Goal: Transaction & Acquisition: Book appointment/travel/reservation

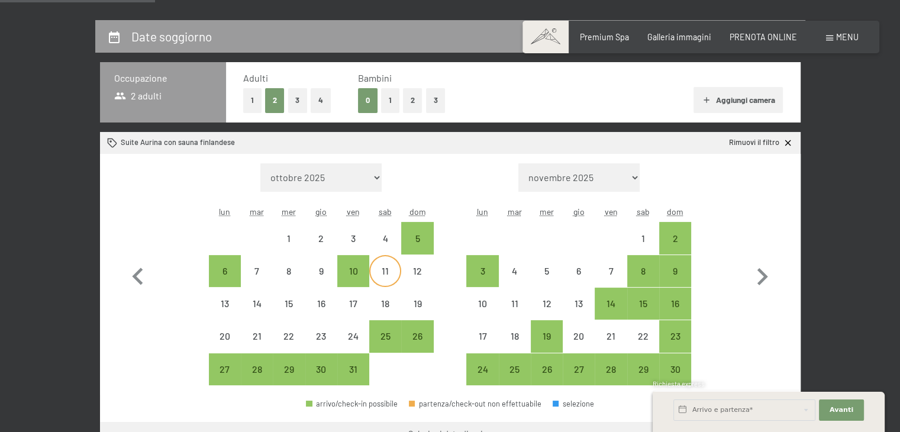
click at [381, 270] on div "11" at bounding box center [385, 281] width 30 height 30
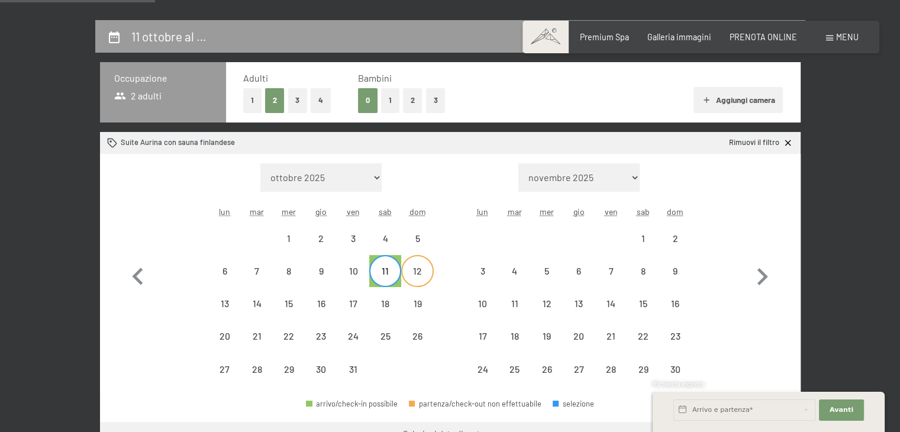
click at [418, 269] on div "12" at bounding box center [417, 281] width 30 height 30
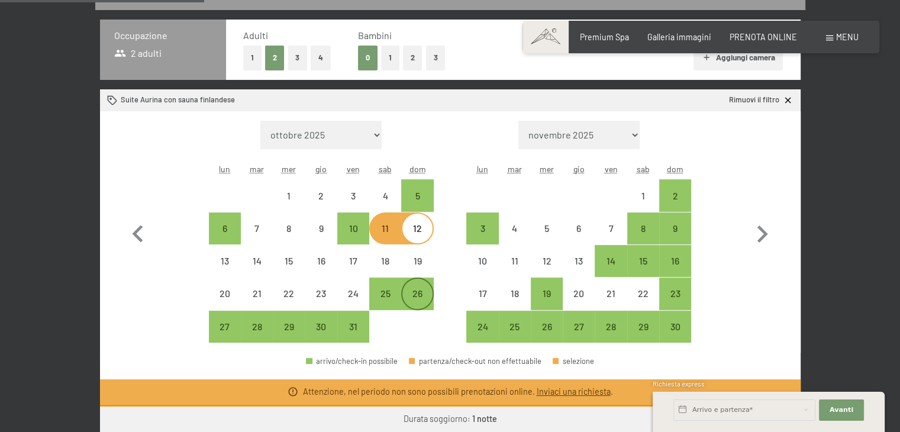
scroll to position [296, 0]
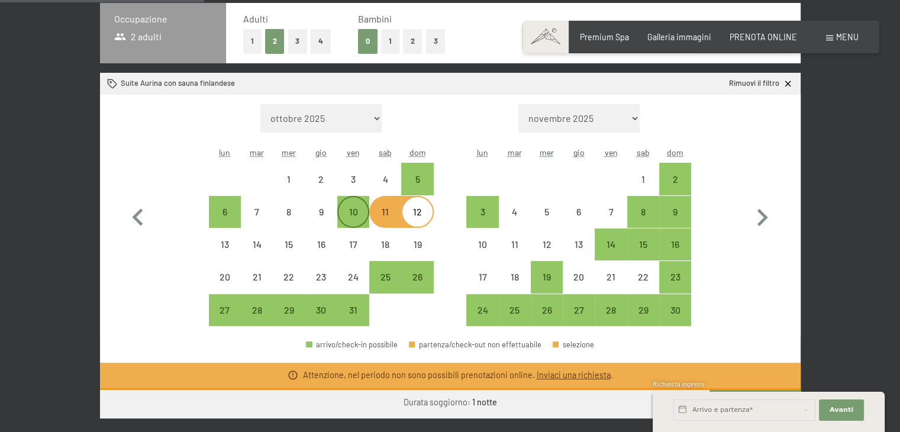
click at [357, 214] on div "10" at bounding box center [353, 222] width 30 height 30
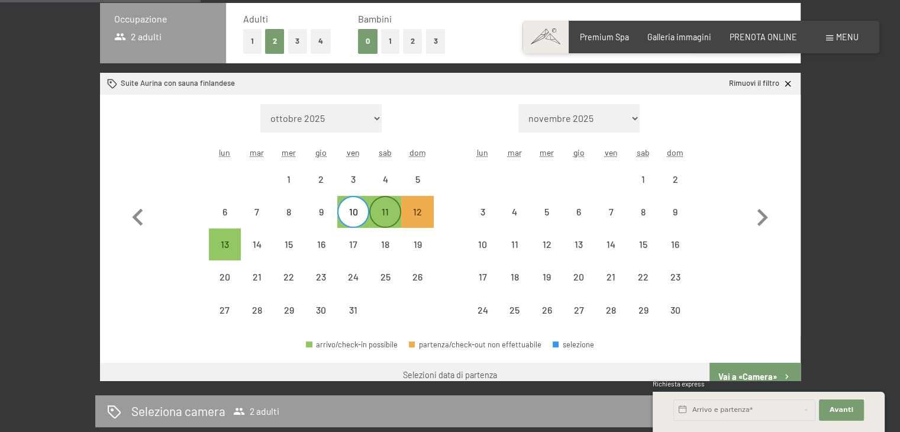
scroll to position [286, 0]
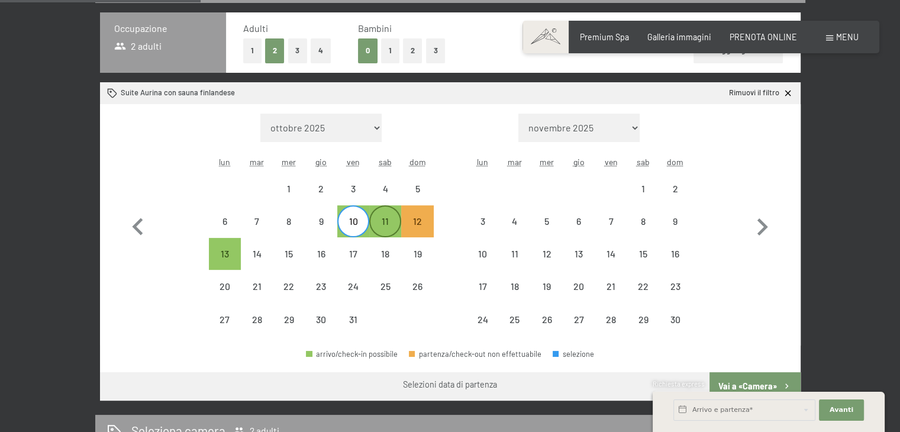
click at [381, 219] on div "11" at bounding box center [385, 232] width 30 height 30
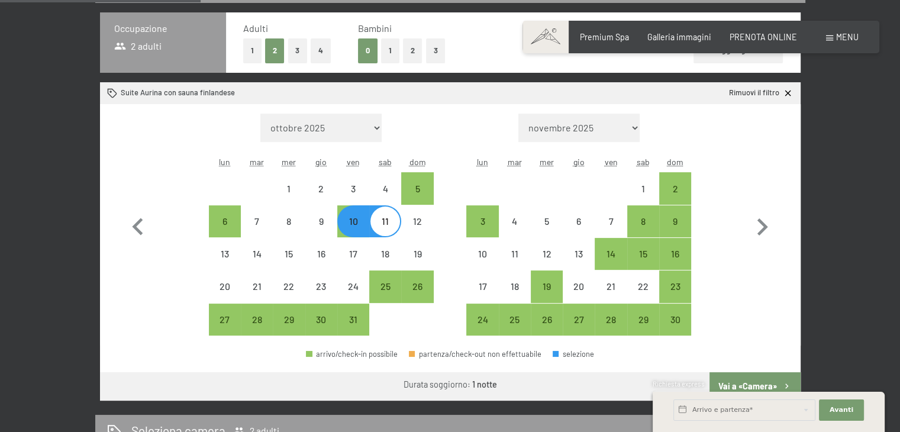
click at [351, 217] on div "10" at bounding box center [353, 232] width 30 height 30
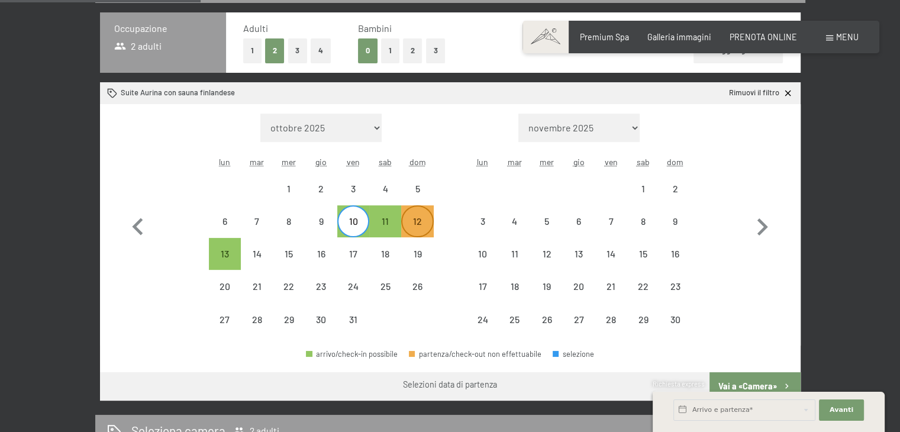
click at [404, 224] on div "12" at bounding box center [417, 232] width 30 height 30
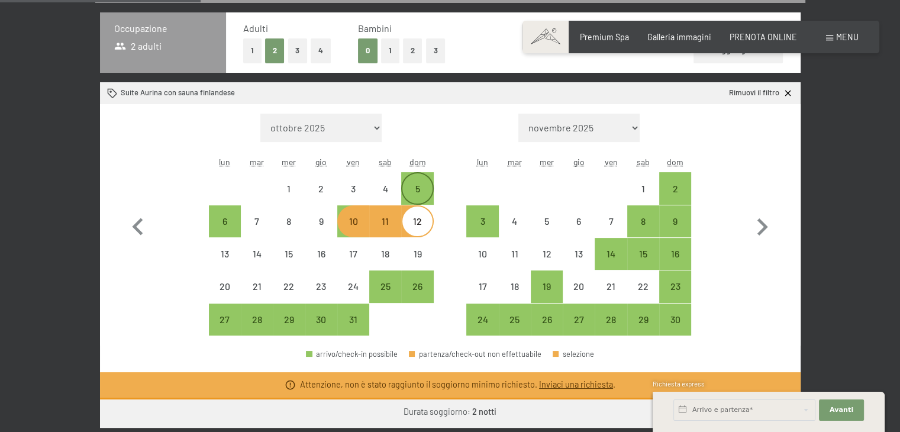
click at [413, 198] on div "5" at bounding box center [417, 199] width 30 height 30
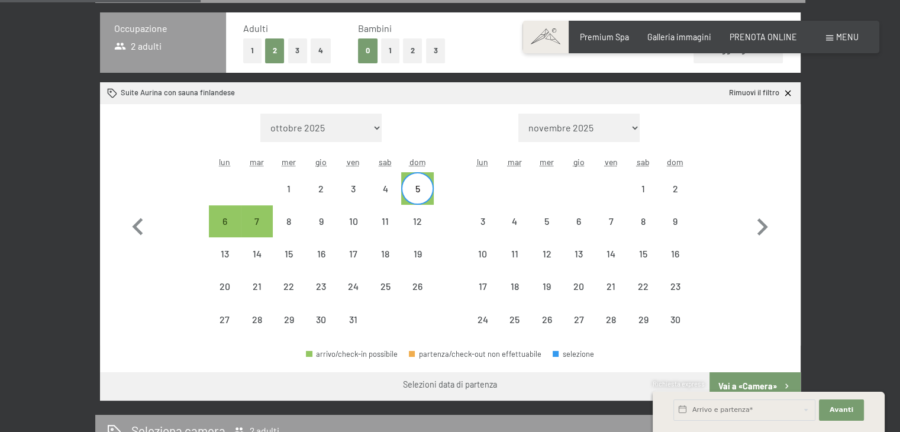
click at [206, 232] on div "Mese/anno ottobre 2025 novembre 2025 dicembre 2025 gennaio 2026 febbraio 2026 m…" at bounding box center [450, 225] width 659 height 223
click at [214, 220] on div "6" at bounding box center [225, 232] width 30 height 30
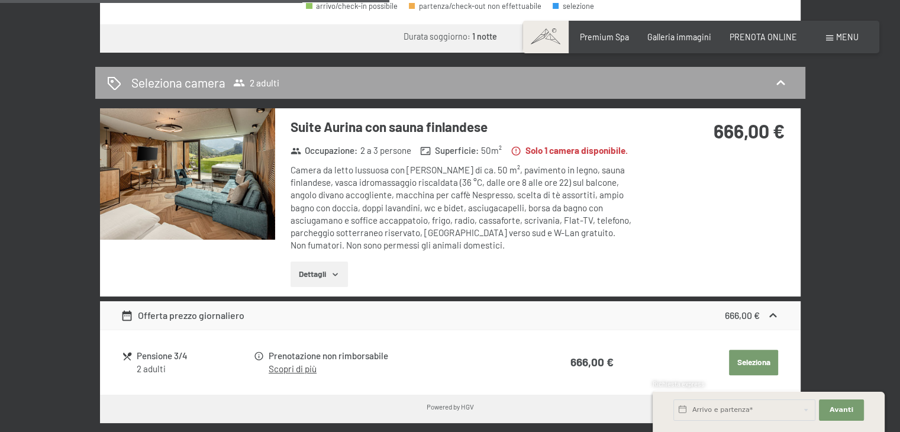
scroll to position [641, 0]
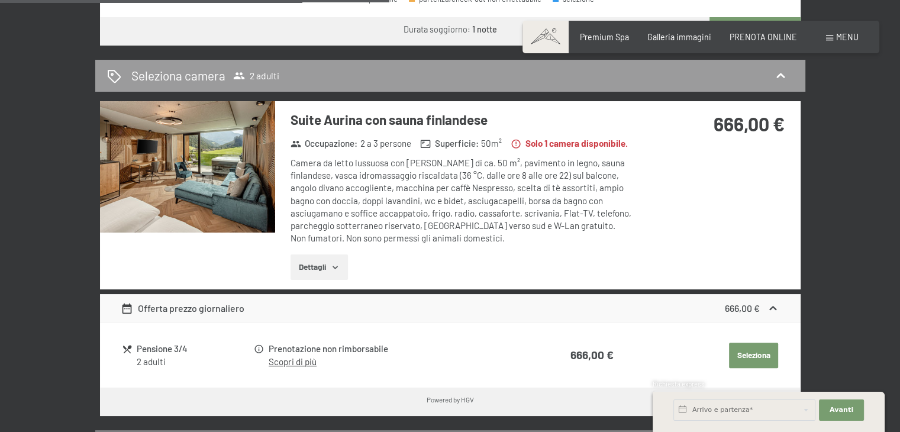
click at [337, 270] on icon "button" at bounding box center [335, 267] width 9 height 9
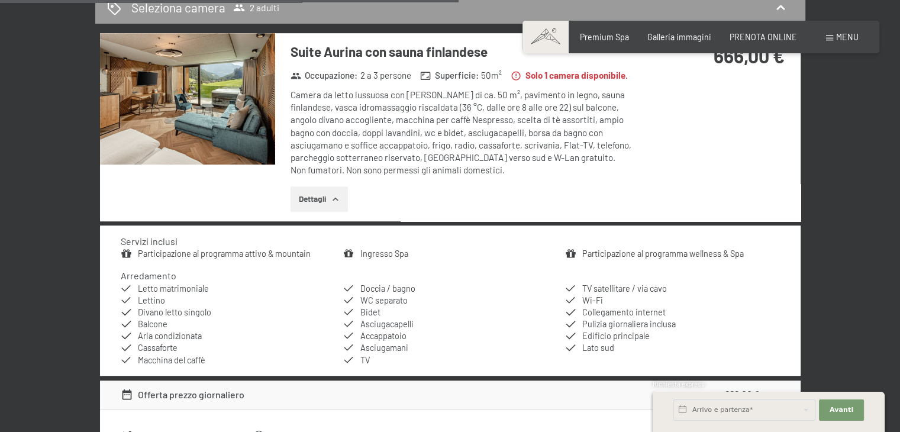
scroll to position [878, 0]
